Goal: Task Accomplishment & Management: Complete application form

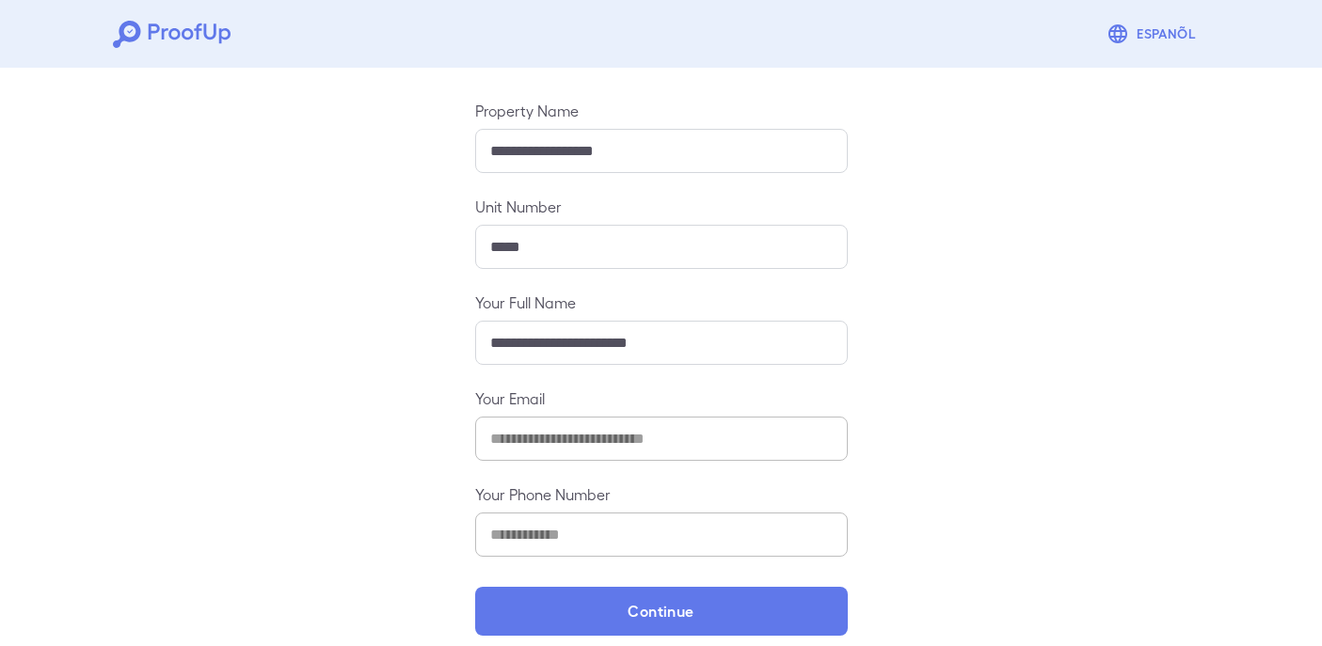
scroll to position [206, 0]
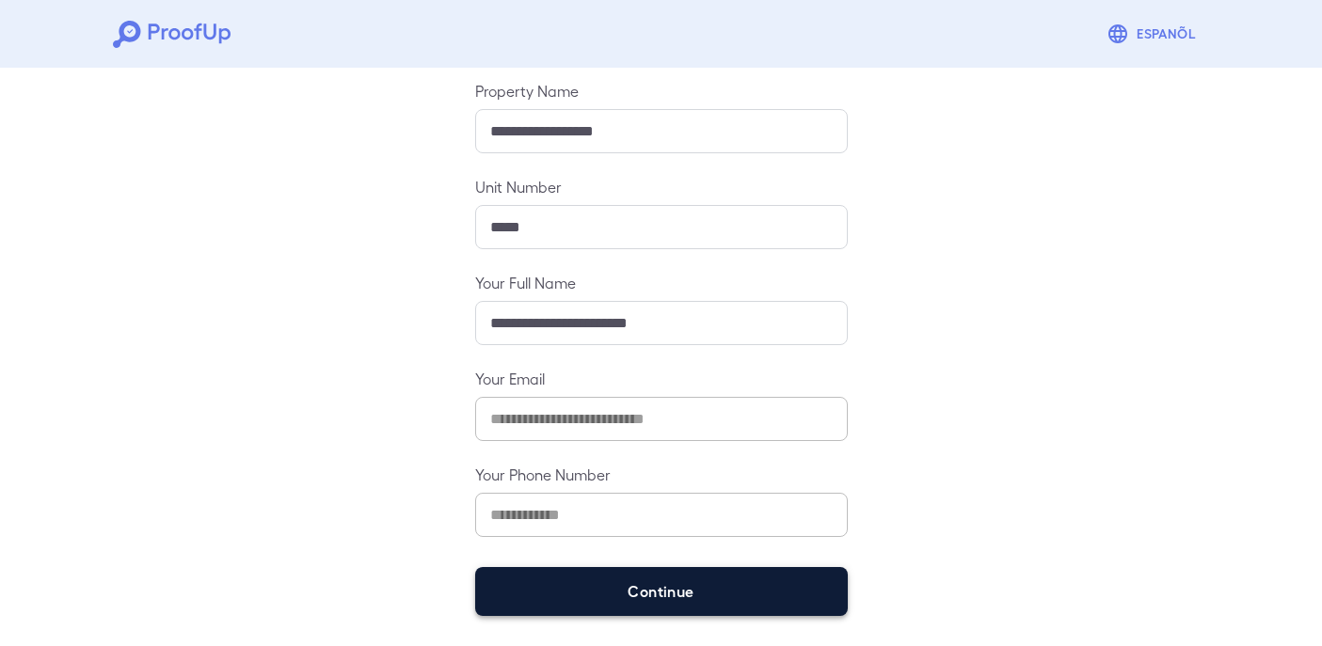
click at [571, 585] on button "Continue" at bounding box center [661, 591] width 373 height 49
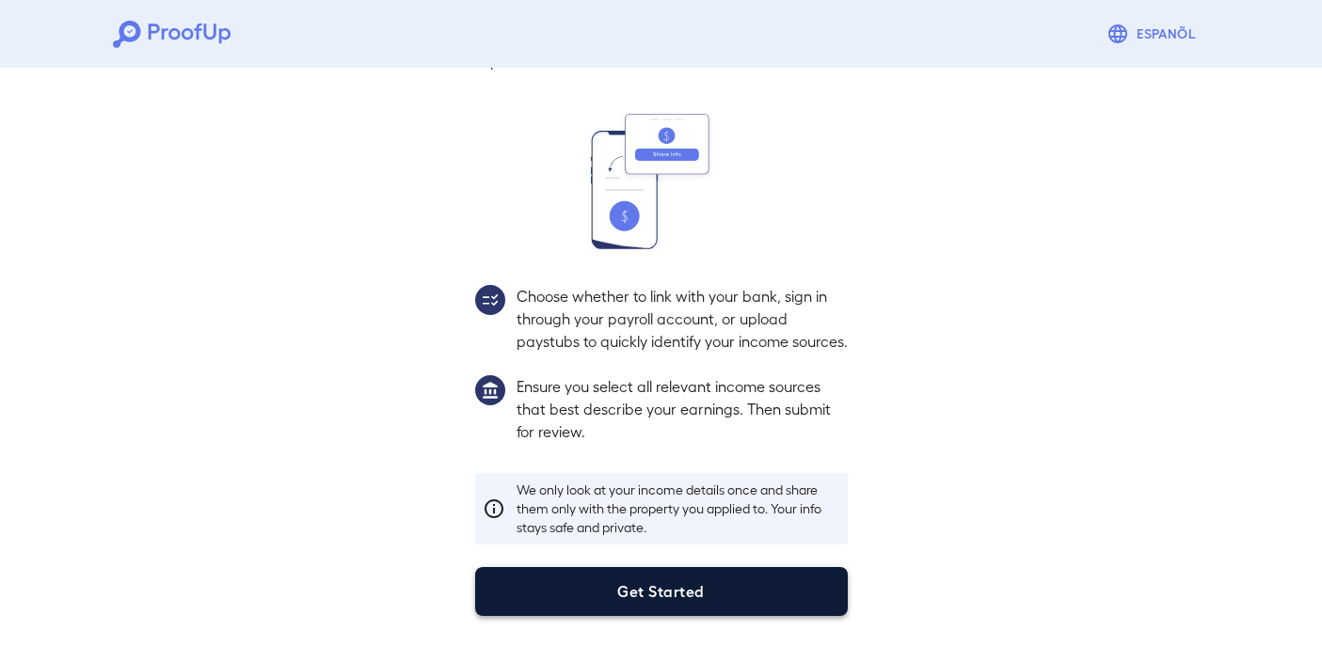
click at [691, 589] on button "Get Started" at bounding box center [661, 591] width 373 height 49
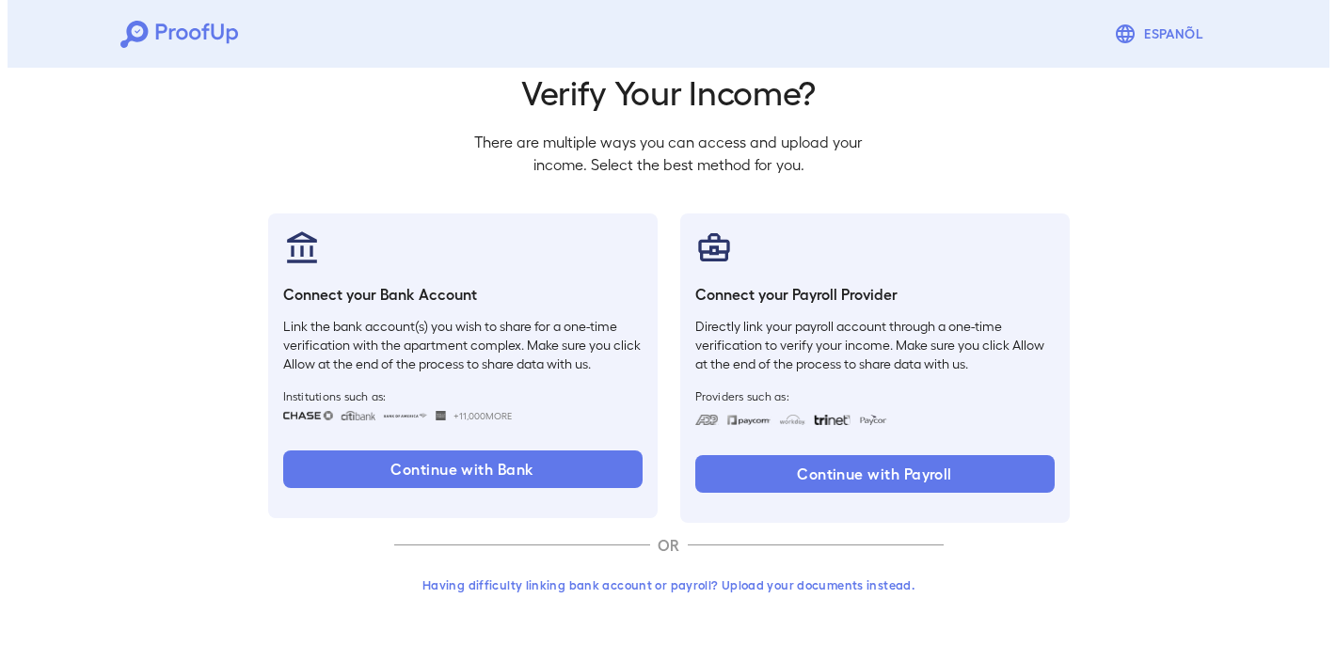
scroll to position [72, 0]
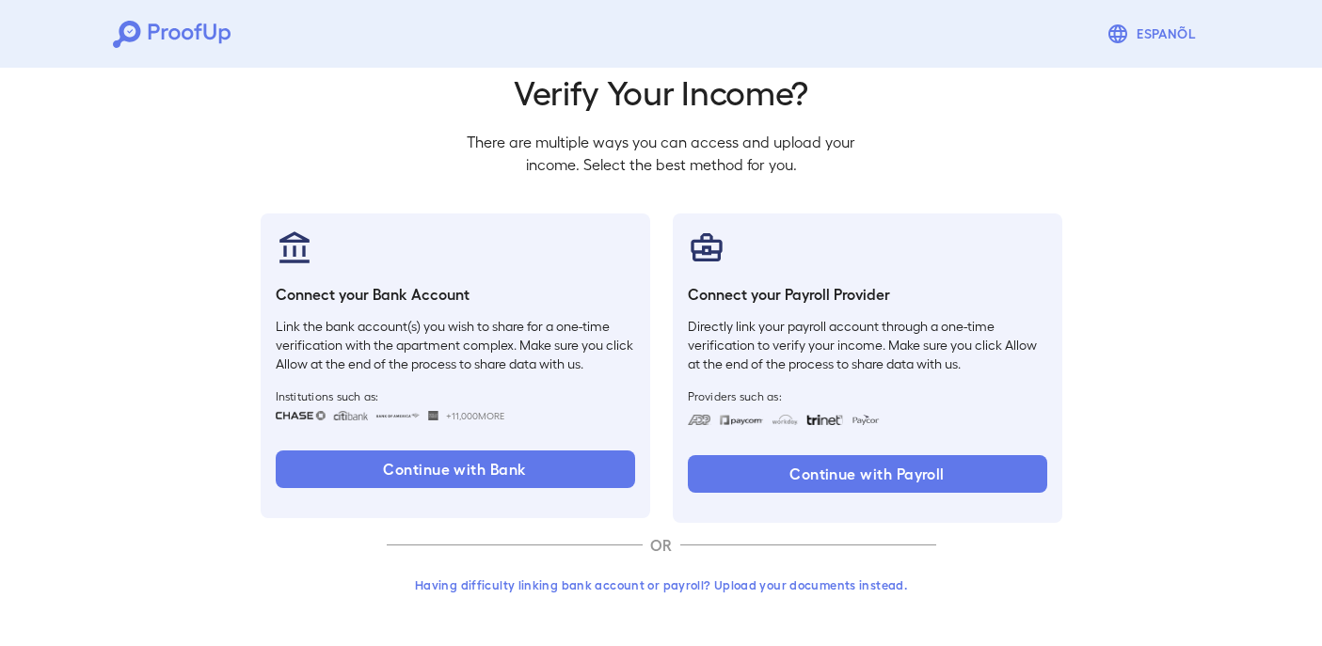
click at [695, 585] on button "Having difficulty linking bank account or payroll? Upload your documents instea…" at bounding box center [661, 585] width 549 height 34
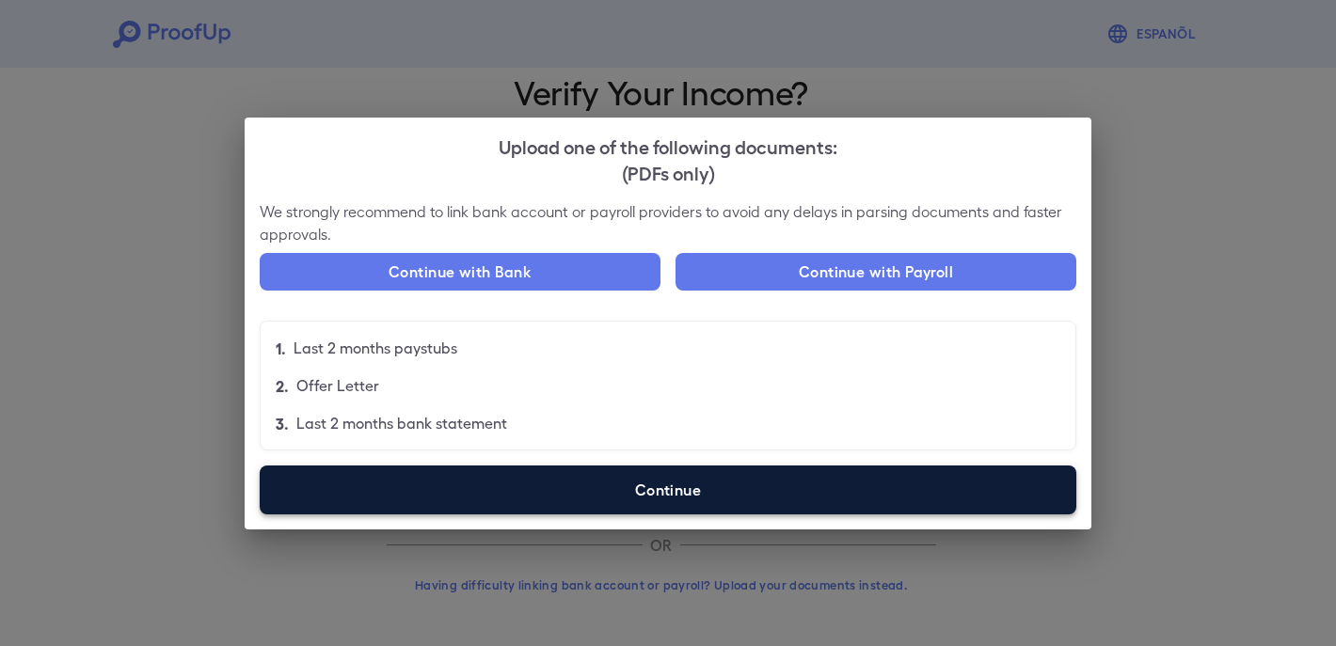
click at [532, 484] on label "Continue" at bounding box center [668, 490] width 817 height 49
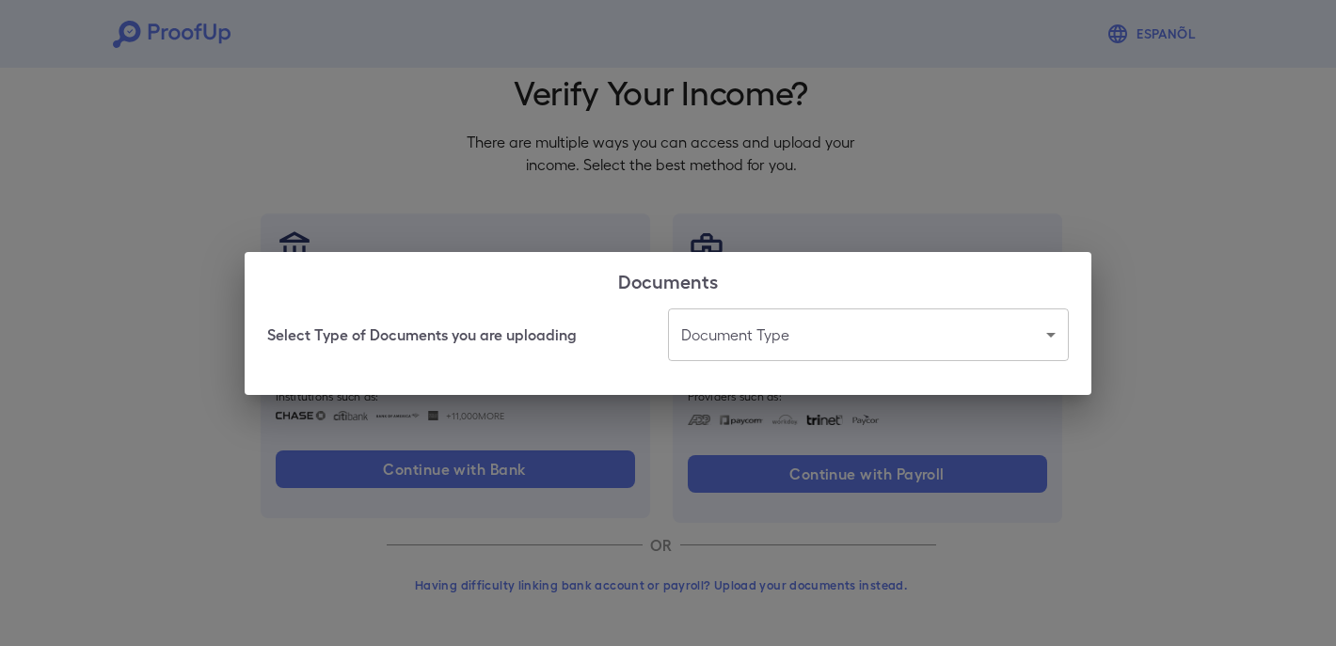
click at [793, 352] on body "Espanõl Go back How Would You Like to Verify Your Income? There are multiple wa…" at bounding box center [668, 287] width 1336 height 719
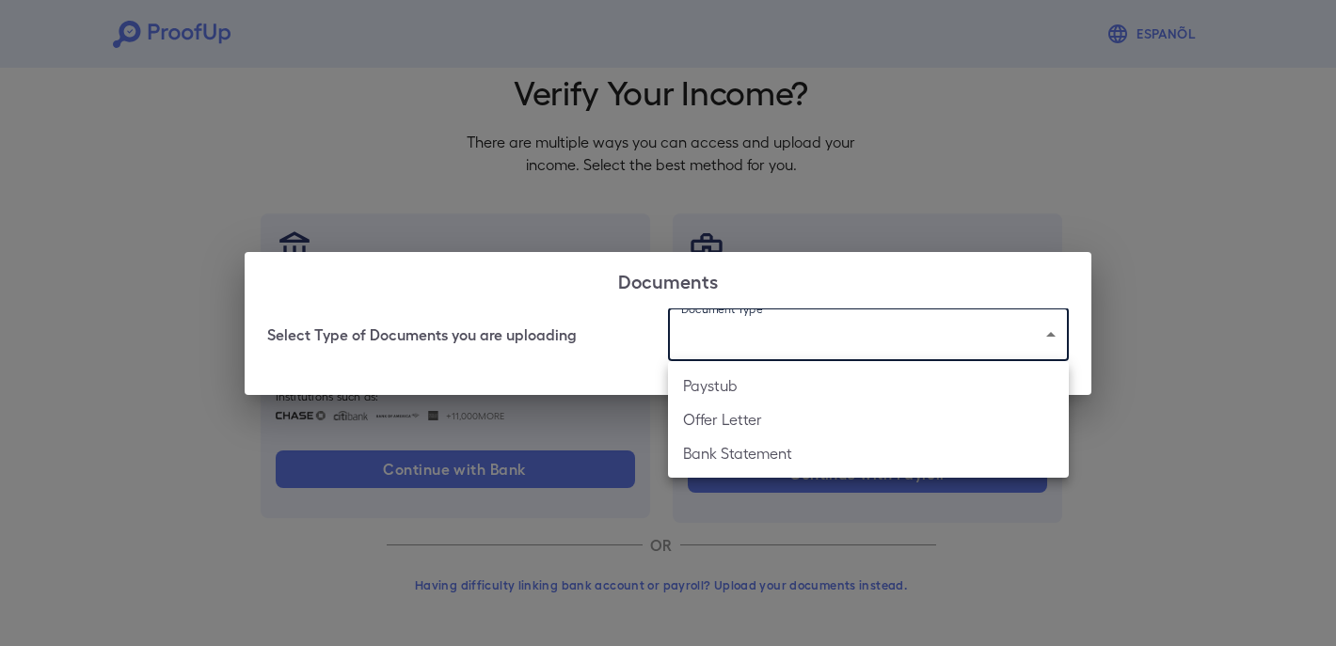
click at [749, 461] on li "Bank Statement" at bounding box center [868, 454] width 401 height 34
type input "**********"
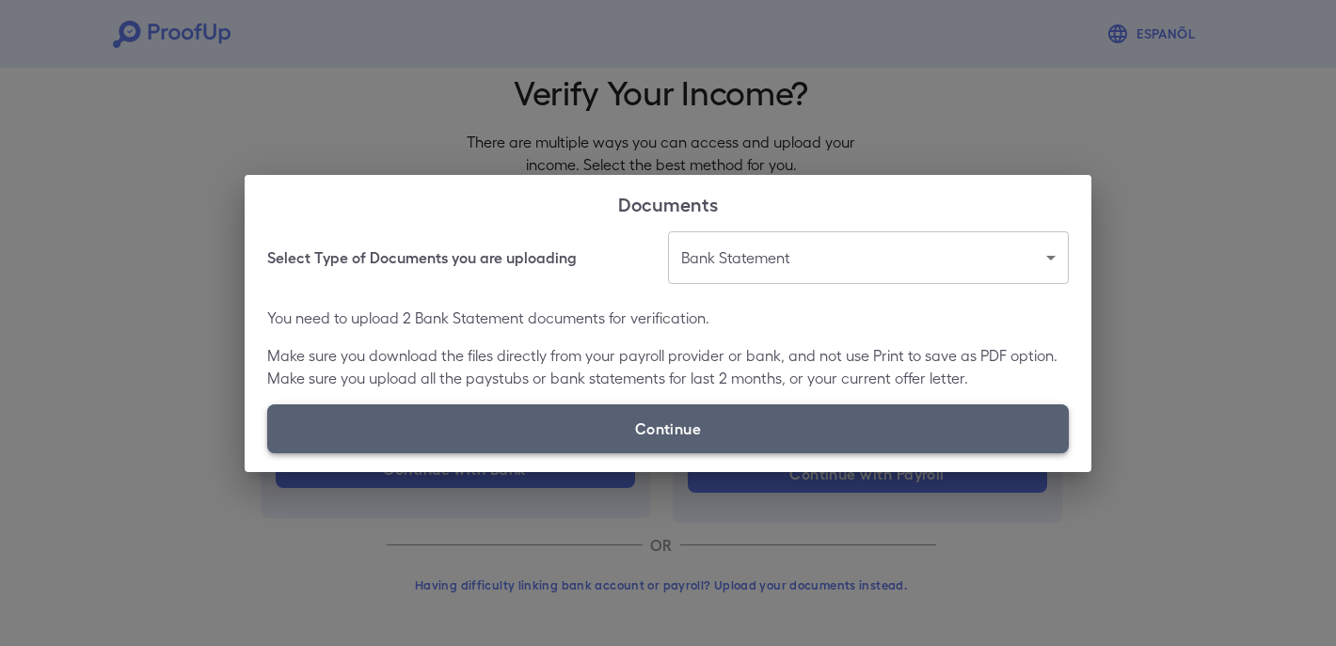
click at [754, 423] on label "Continue" at bounding box center [668, 429] width 802 height 49
click at [268, 453] on input "Continue" at bounding box center [267, 453] width 1 height 1
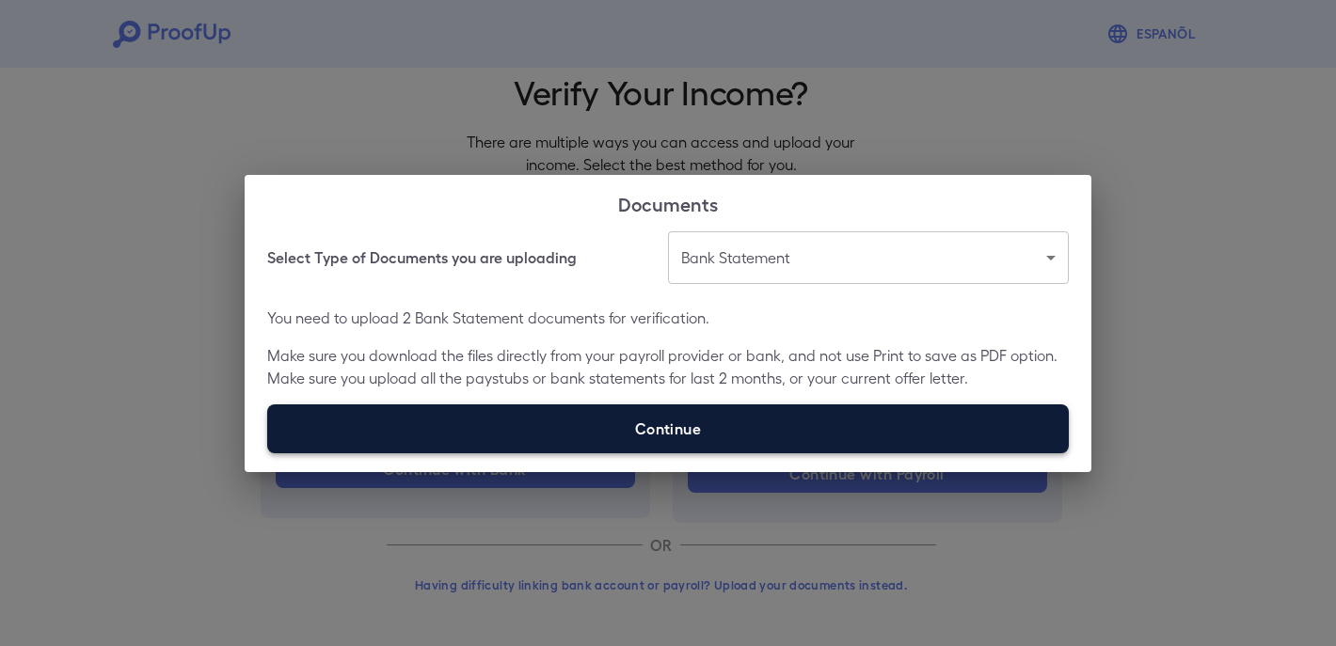
click at [729, 425] on label "Continue" at bounding box center [668, 429] width 802 height 49
click at [268, 453] on input "Continue" at bounding box center [267, 453] width 1 height 1
type input "**********"
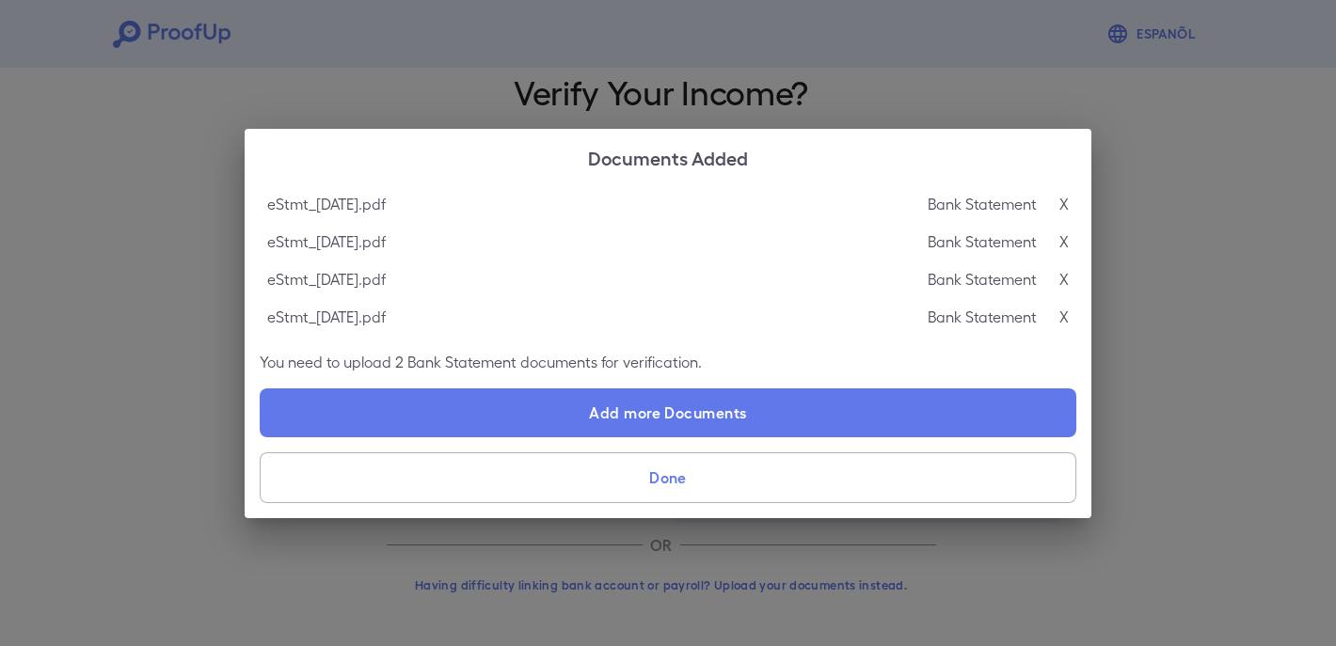
click at [703, 479] on button "Done" at bounding box center [668, 478] width 817 height 51
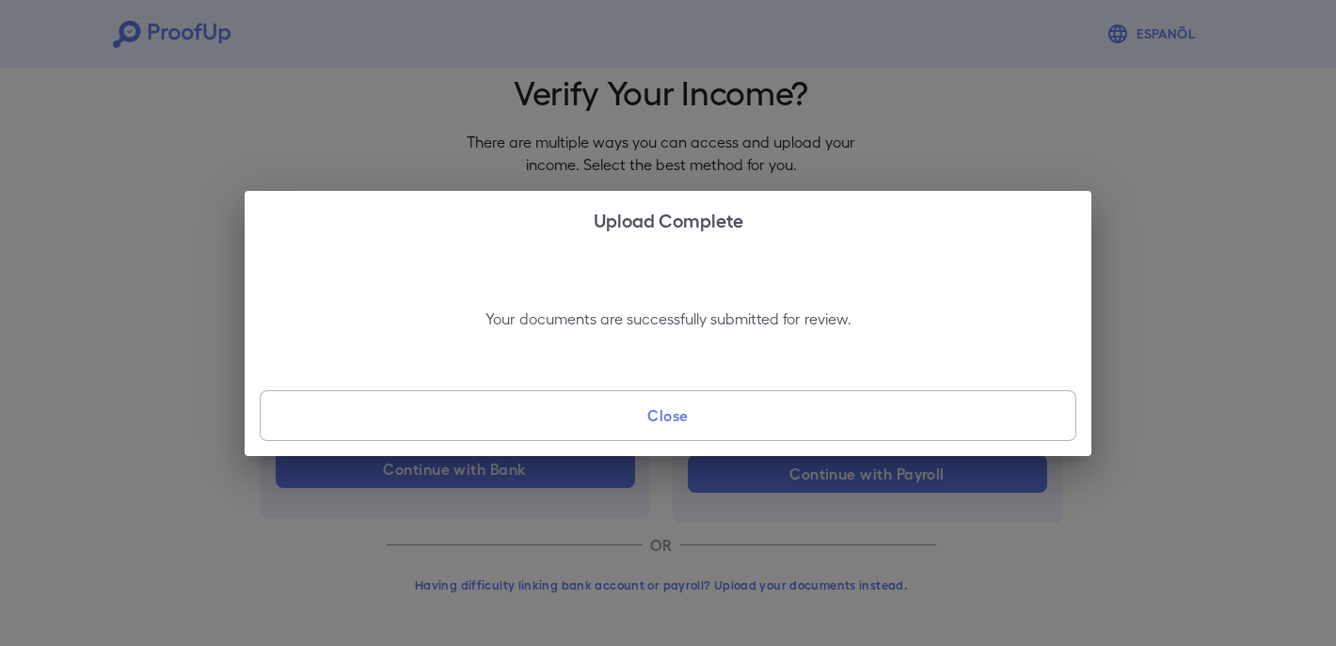
click at [706, 417] on button "Close" at bounding box center [668, 415] width 817 height 51
